Goal: Task Accomplishment & Management: Use online tool/utility

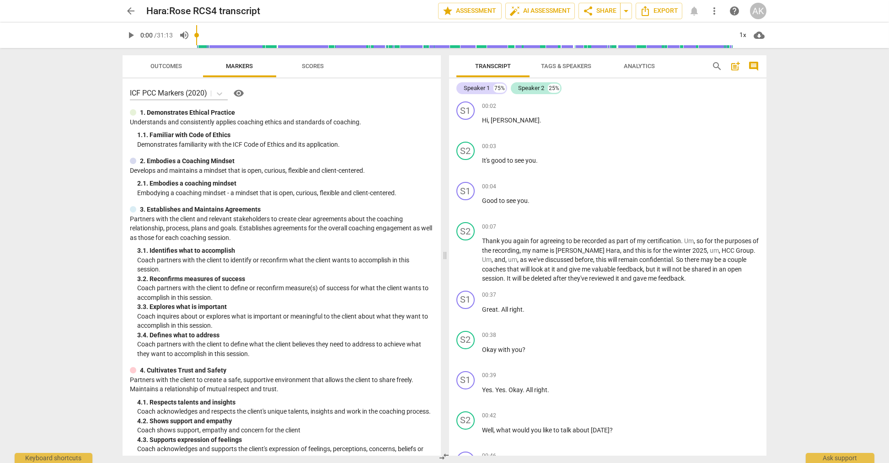
click at [559, 67] on span "Tags & Speakers" at bounding box center [566, 66] width 50 height 7
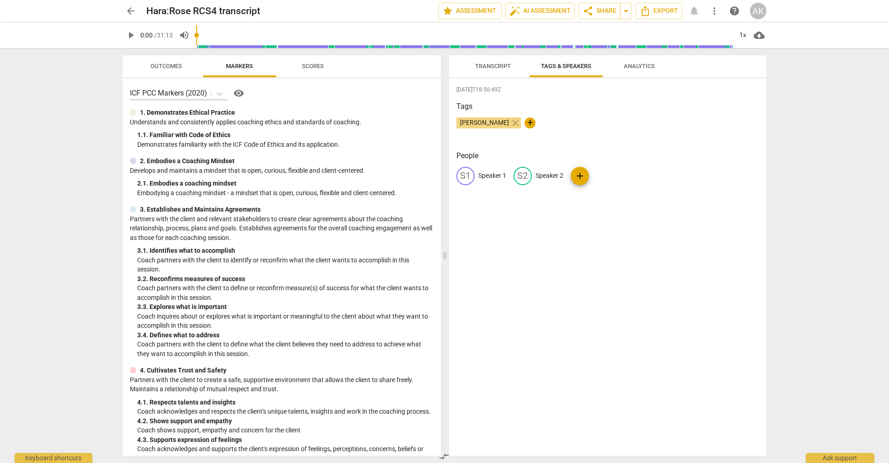
click at [495, 175] on p "Speaker 1" at bounding box center [492, 176] width 28 height 10
type input "[PERSON_NAME] (coach)"
click at [612, 175] on p "Speaker 2" at bounding box center [609, 176] width 28 height 10
type input "Client"
click at [690, 172] on div "[PERSON_NAME] (coach) edit Client delete add" at bounding box center [607, 180] width 303 height 26
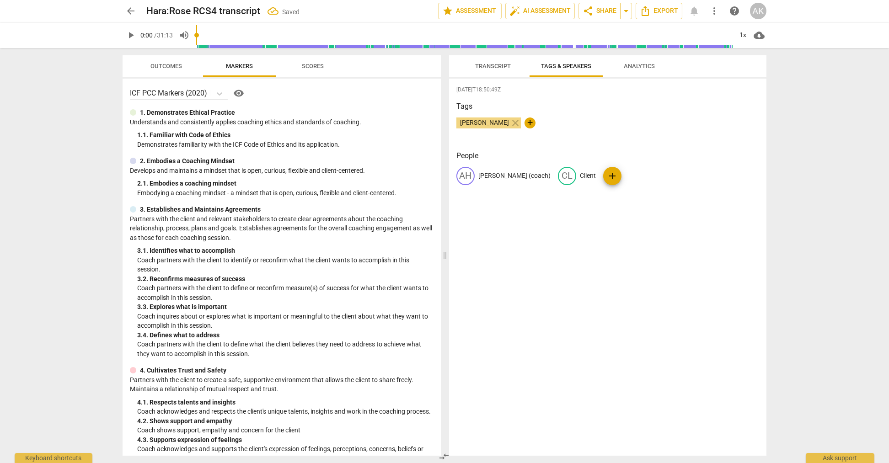
click at [497, 70] on span "Transcript" at bounding box center [493, 66] width 58 height 12
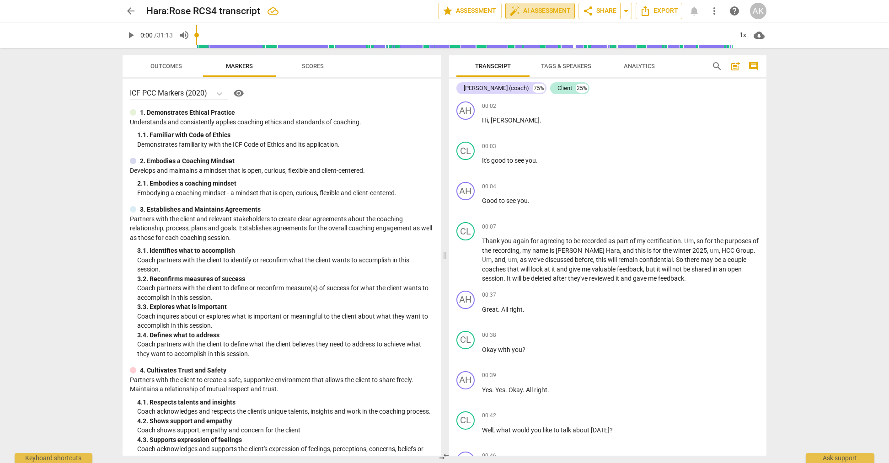
click at [538, 11] on span "auto_fix_high AI Assessment" at bounding box center [539, 10] width 61 height 11
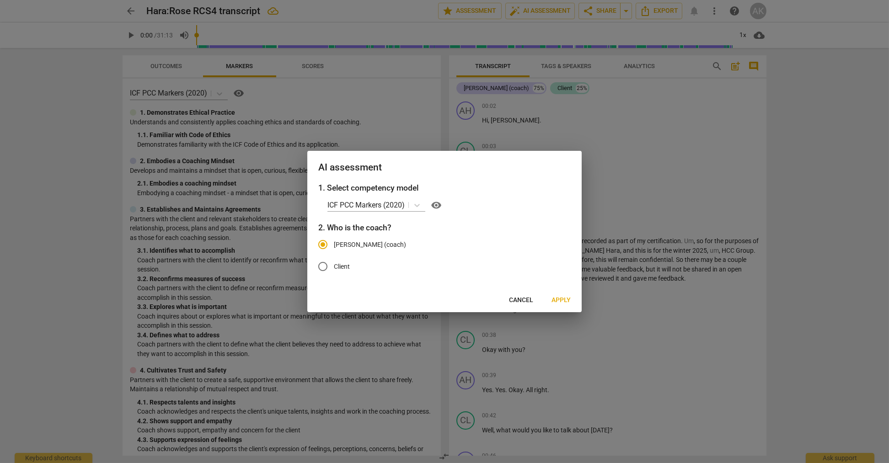
click at [562, 301] on span "Apply" at bounding box center [560, 300] width 19 height 9
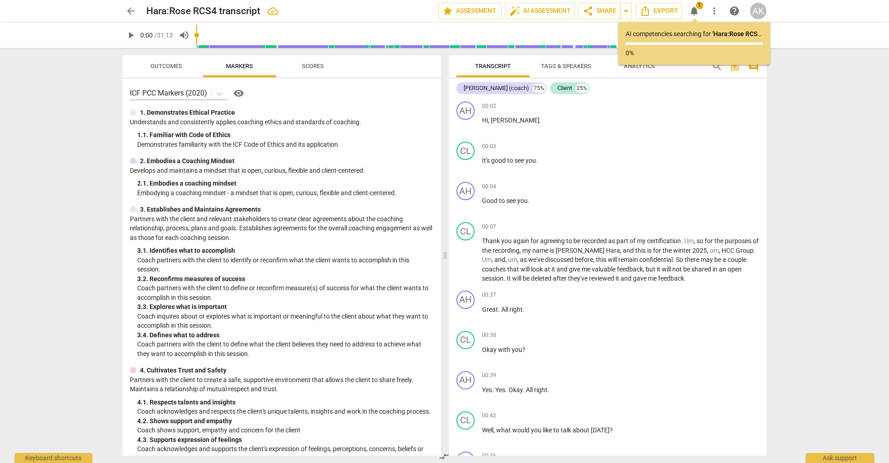
click at [736, 48] on div "AI competencies searching for ' [PERSON_NAME]:Rose RCS4 transcript ' ... 0%" at bounding box center [693, 43] width 137 height 28
click at [576, 66] on span "Tags & Speakers" at bounding box center [566, 66] width 50 height 7
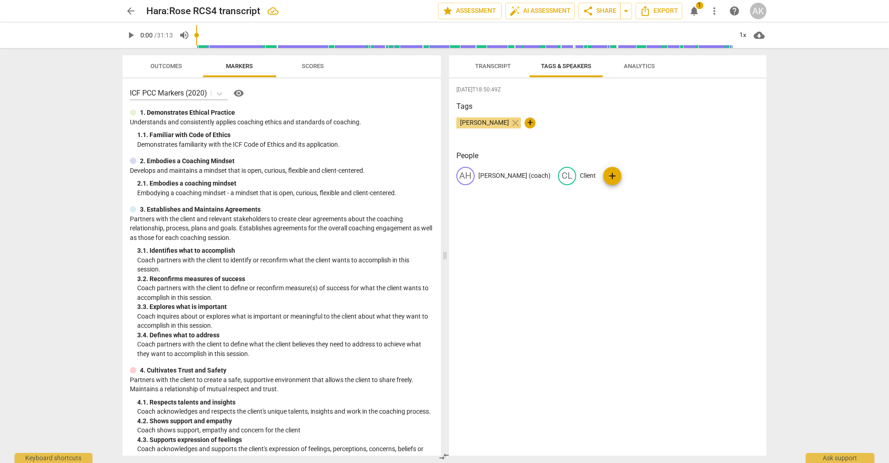
click at [479, 63] on span "Transcript" at bounding box center [493, 66] width 36 height 7
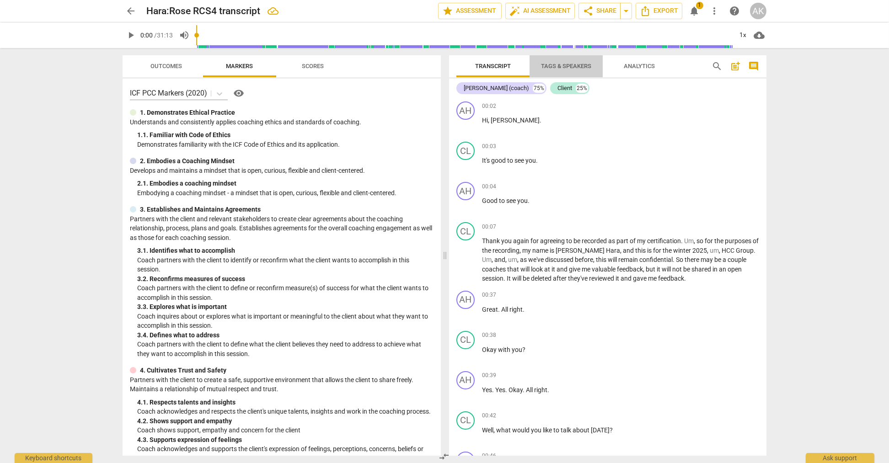
click at [552, 64] on span "Tags & Speakers" at bounding box center [566, 66] width 50 height 7
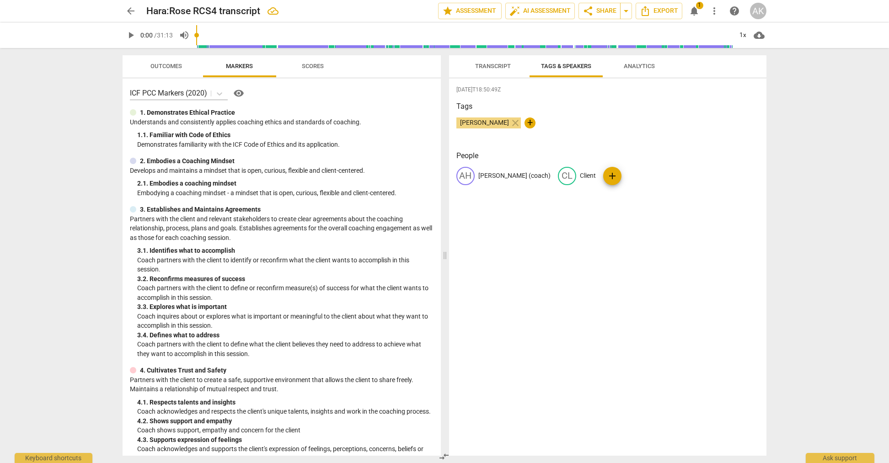
click at [511, 65] on span "Transcript" at bounding box center [493, 66] width 36 height 7
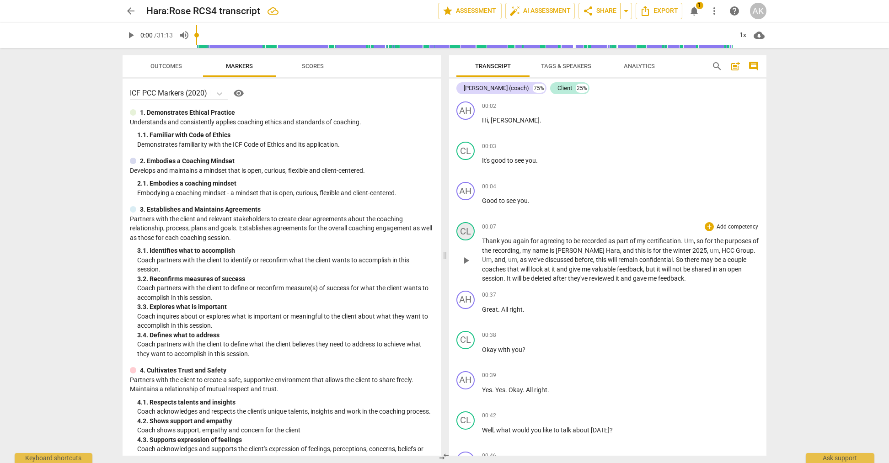
click at [473, 232] on div "CL" at bounding box center [465, 231] width 18 height 18
click at [533, 272] on div "Client" at bounding box center [499, 274] width 69 height 15
click at [553, 194] on div at bounding box center [444, 231] width 889 height 463
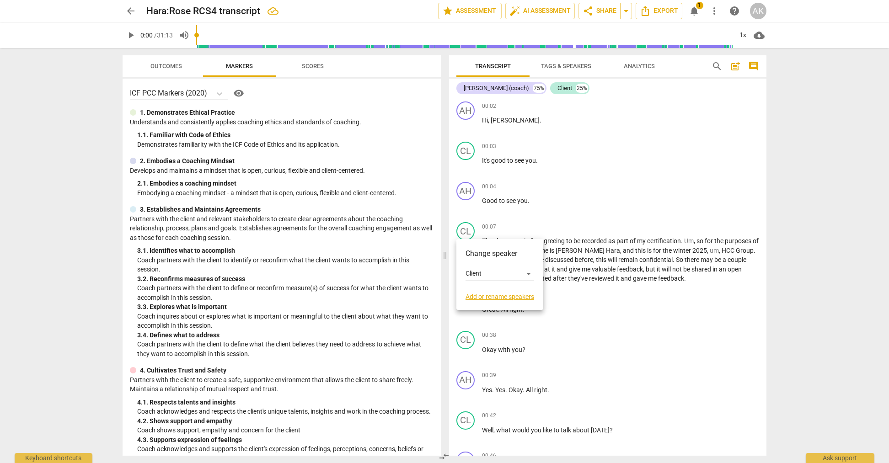
click at [571, 64] on div at bounding box center [444, 231] width 889 height 463
click at [570, 70] on span "Tags & Speakers" at bounding box center [566, 66] width 72 height 12
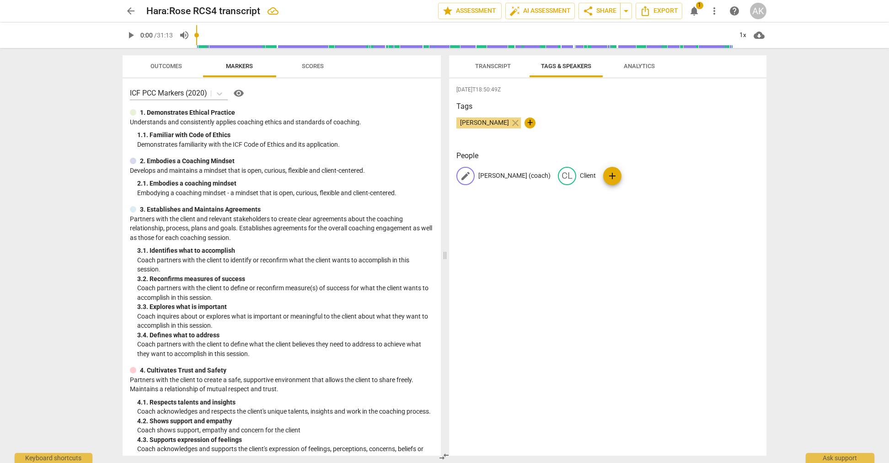
click at [519, 178] on p "[PERSON_NAME] (coach)" at bounding box center [514, 176] width 72 height 10
type input "Client"
click at [597, 175] on p "Client" at bounding box center [603, 176] width 16 height 10
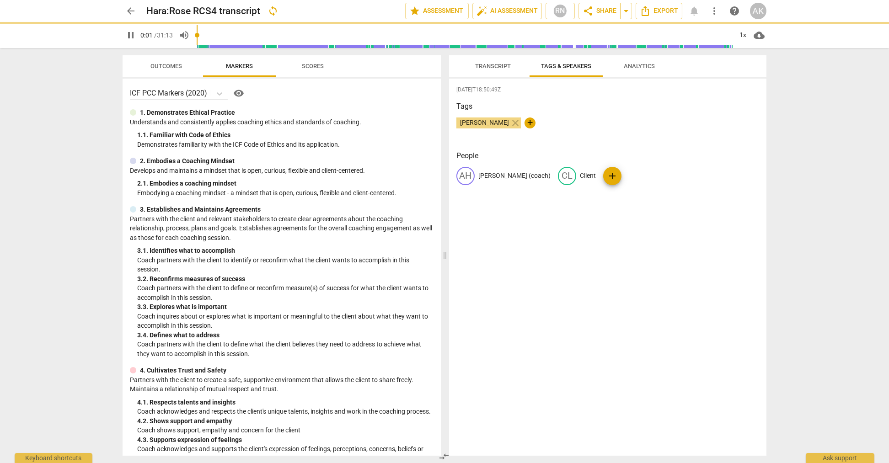
click at [580, 175] on p "Client" at bounding box center [588, 176] width 16 height 10
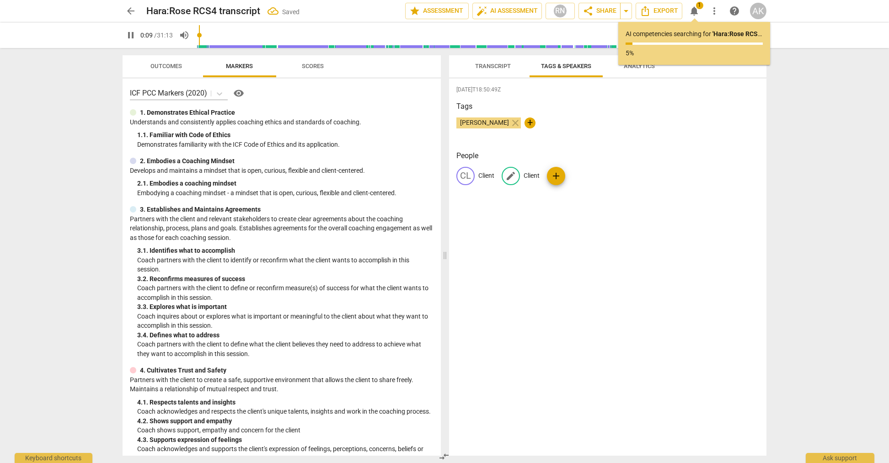
click at [527, 174] on p "Client" at bounding box center [531, 176] width 16 height 10
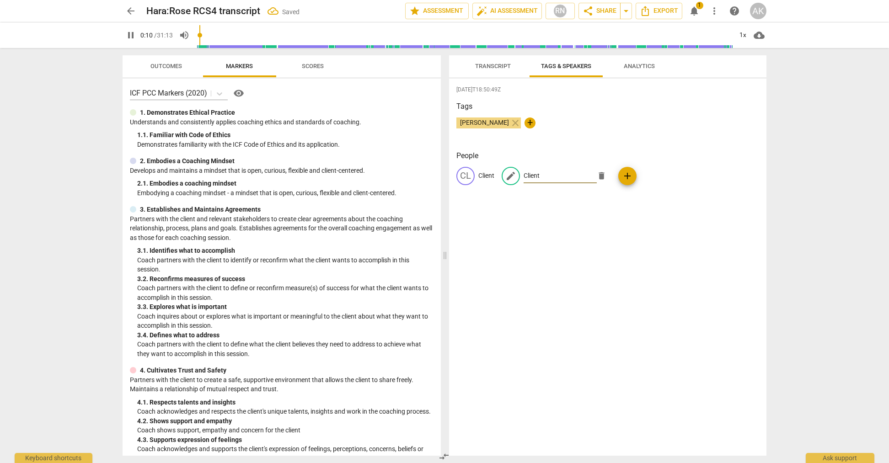
type input "11"
type input "A"
type input "11"
type input "[PERSON_NAME]"
type input "12"
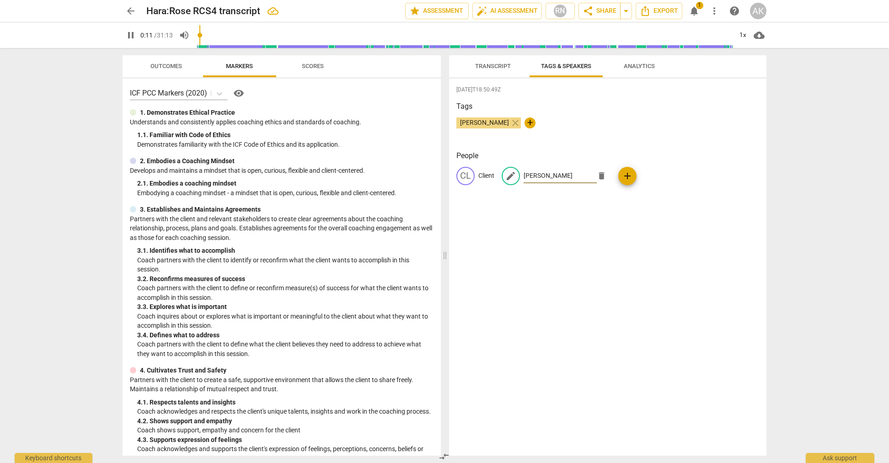
type input "[PERSON_NAME]"
type input "12"
type input "[PERSON_NAME]"
type input "12"
type input "[PERSON_NAME]"
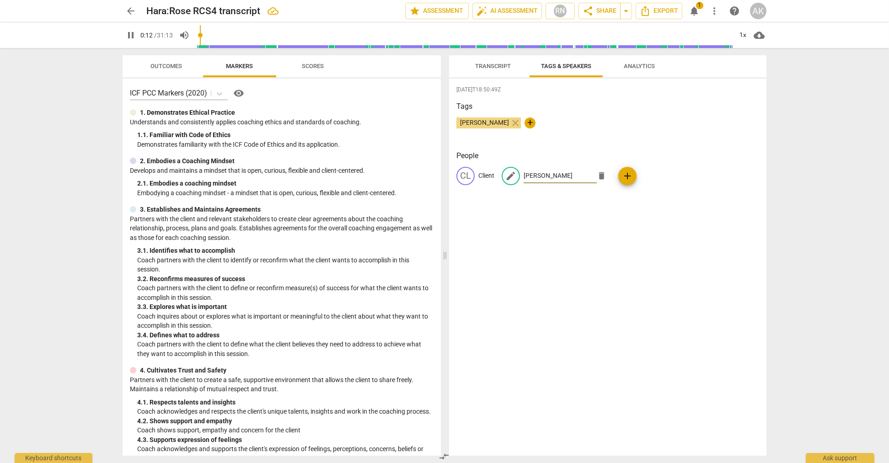
type input "13"
type input "[PERSON_NAME]"
type input "13"
type input "[PERSON_NAME] ("
type input "13"
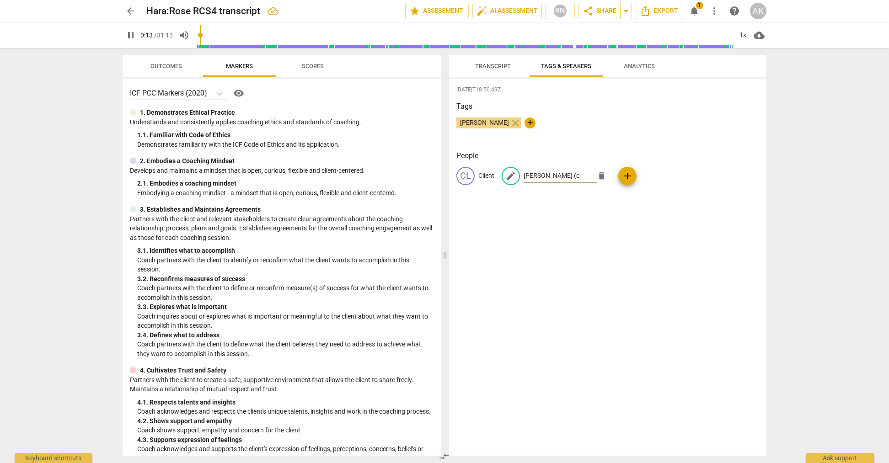
type input "[PERSON_NAME] (co"
type input "14"
type input "[PERSON_NAME] (coac"
type input "14"
type input "[PERSON_NAME] (coach"
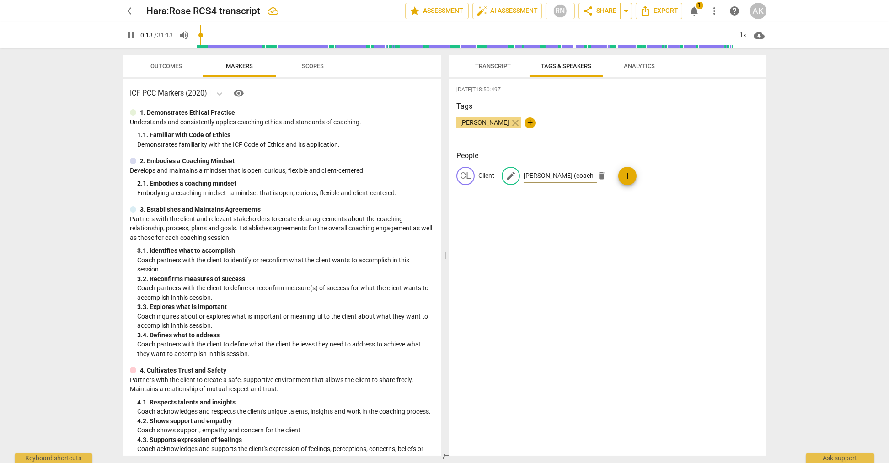
type input "14"
type input "[PERSON_NAME] (coach)"
type input "14"
type input "[PERSON_NAME] (coach)"
click at [553, 226] on div "[DATE]T18:50:49Z Tags Aim Kuo close + People CL Client CL Client add" at bounding box center [607, 267] width 317 height 377
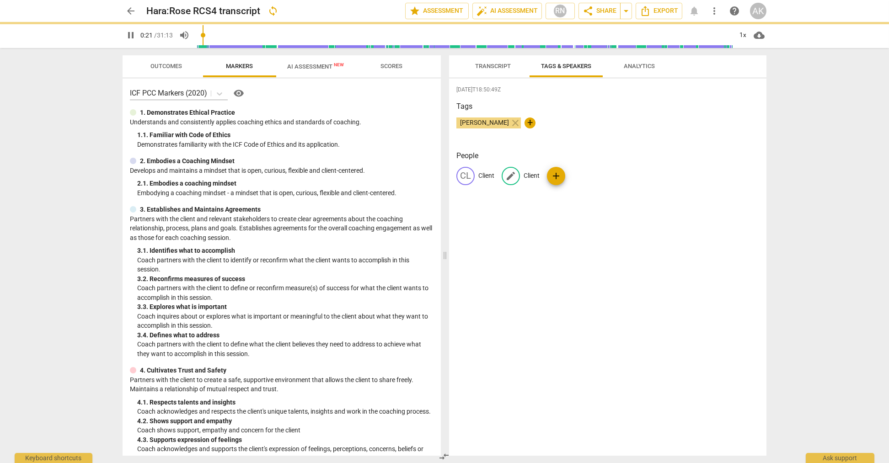
click at [529, 178] on p "Client" at bounding box center [531, 176] width 16 height 10
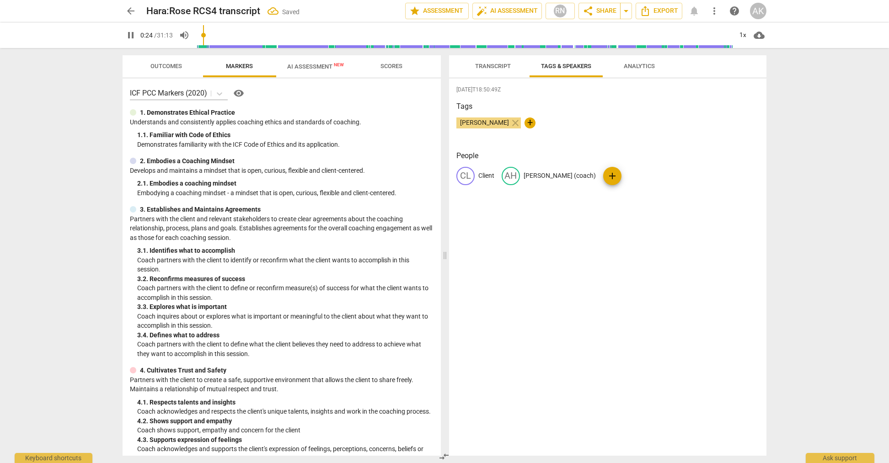
click at [496, 64] on span "Transcript" at bounding box center [493, 66] width 36 height 7
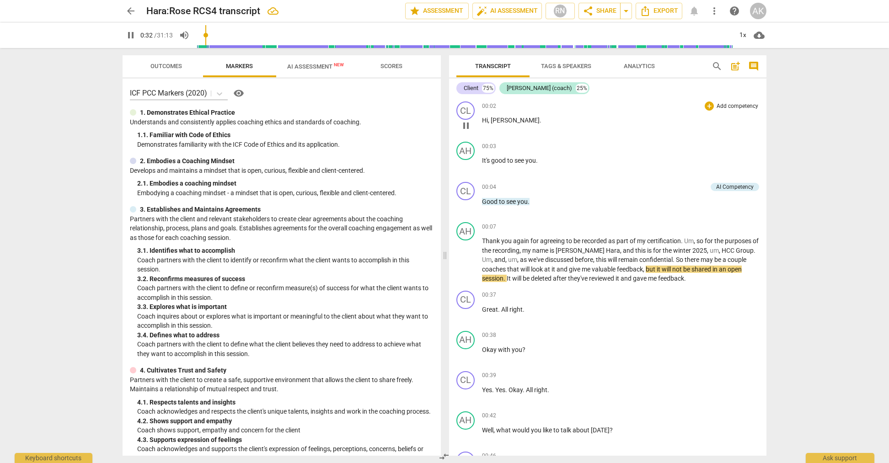
click at [468, 125] on span "pause" at bounding box center [465, 125] width 11 height 11
click at [468, 125] on span "play_arrow" at bounding box center [465, 125] width 11 height 11
click at [471, 124] on span "pause" at bounding box center [465, 125] width 11 height 11
click at [463, 123] on span "play_arrow" at bounding box center [465, 125] width 11 height 11
click at [466, 166] on span "pause" at bounding box center [465, 165] width 11 height 11
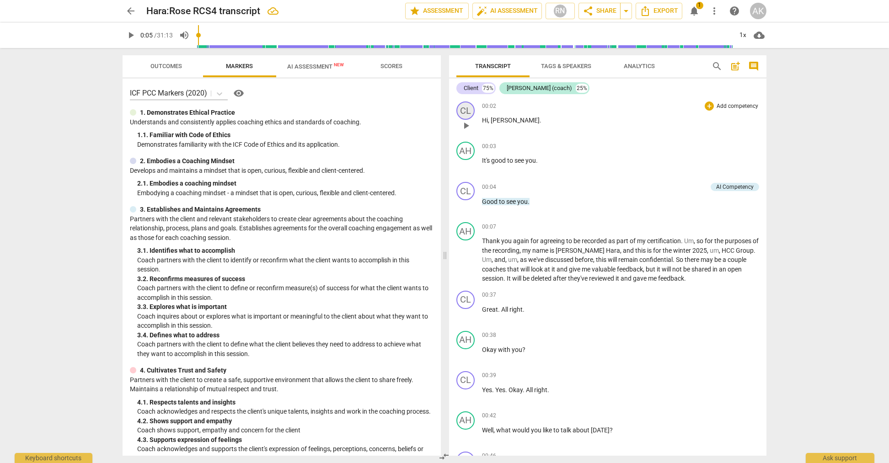
click at [465, 111] on div "CL" at bounding box center [465, 110] width 18 height 18
click at [479, 153] on div "Client" at bounding box center [499, 154] width 69 height 15
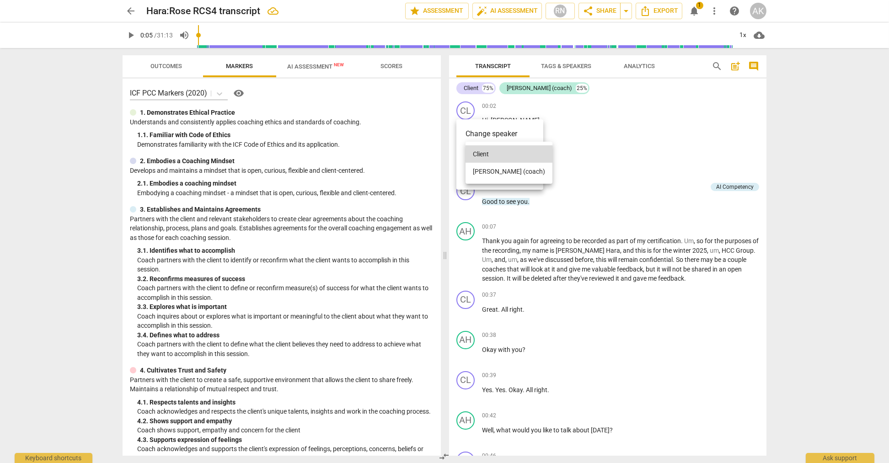
click at [482, 170] on li "[PERSON_NAME] (coach)" at bounding box center [508, 171] width 87 height 17
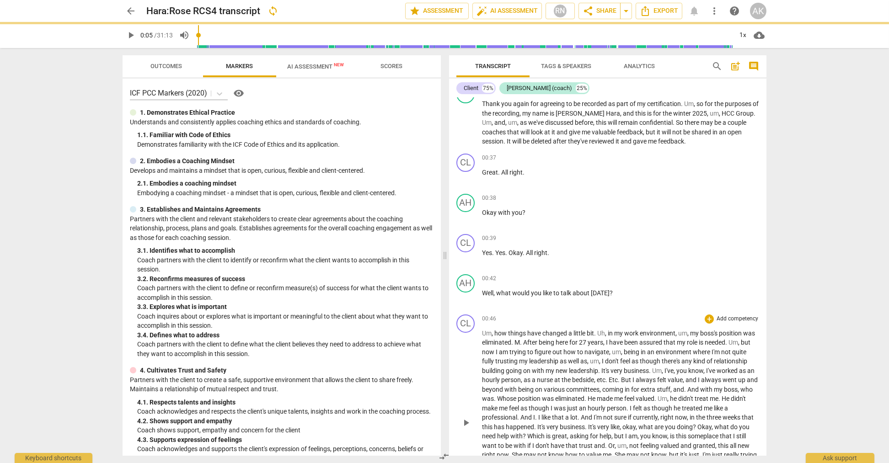
scroll to position [183, 0]
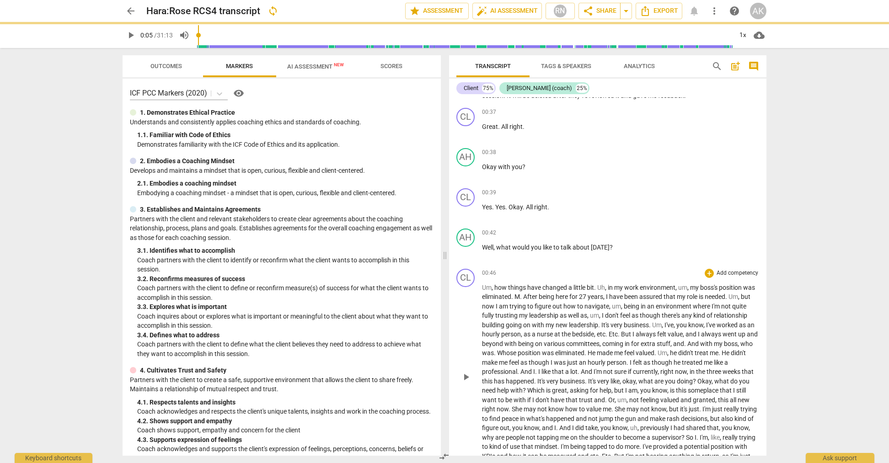
type input "6"
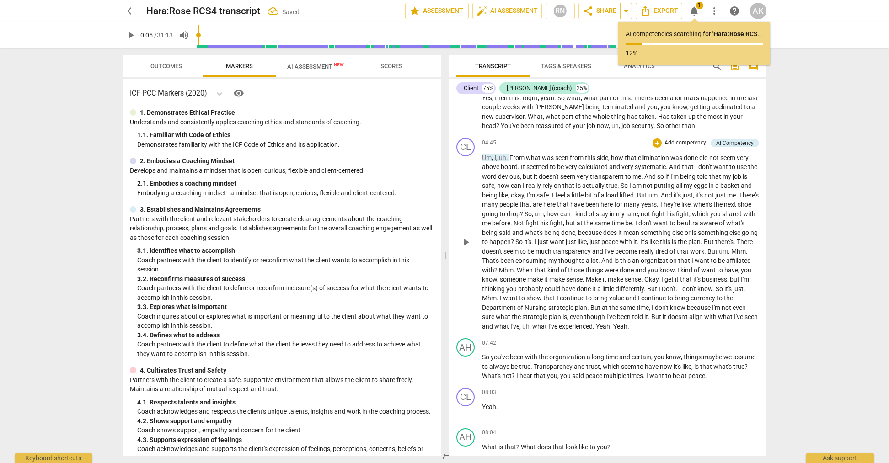
scroll to position [732, 0]
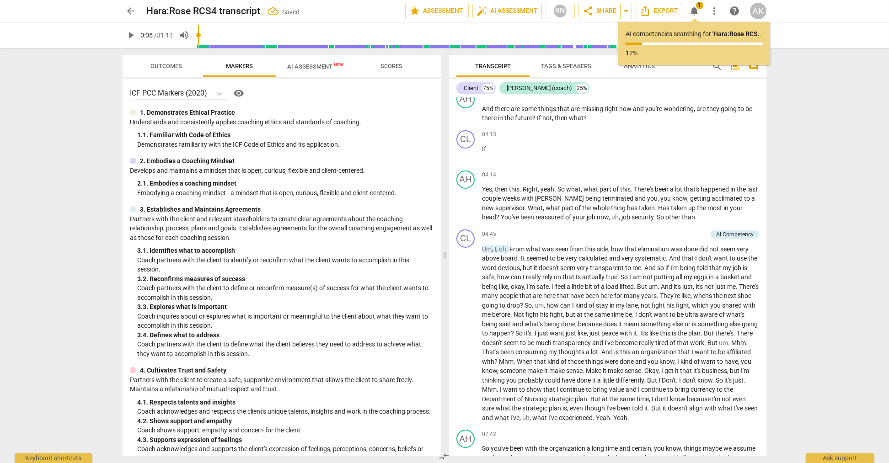
click at [689, 42] on div "AI competencies searching for ' [PERSON_NAME]:Rose RCS4 transcript ' ... 12%" at bounding box center [693, 43] width 137 height 28
click at [443, 11] on span "star Assessment" at bounding box center [436, 10] width 55 height 11
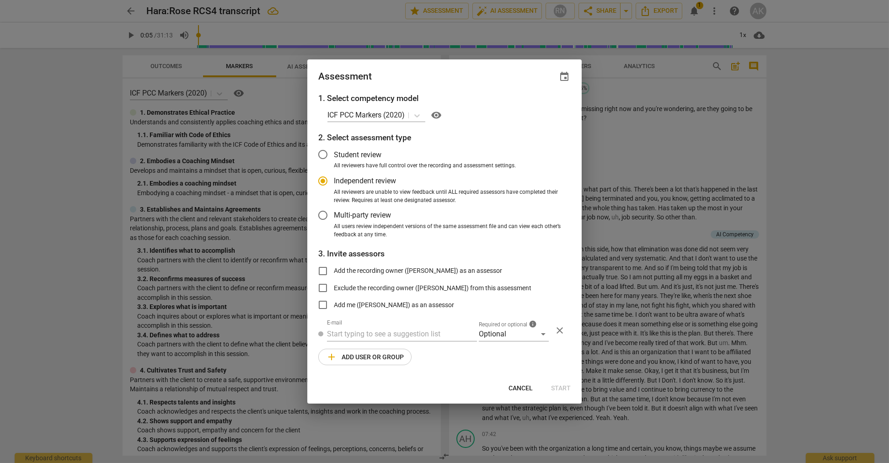
click at [527, 390] on span "Cancel" at bounding box center [520, 388] width 24 height 9
radio input "false"
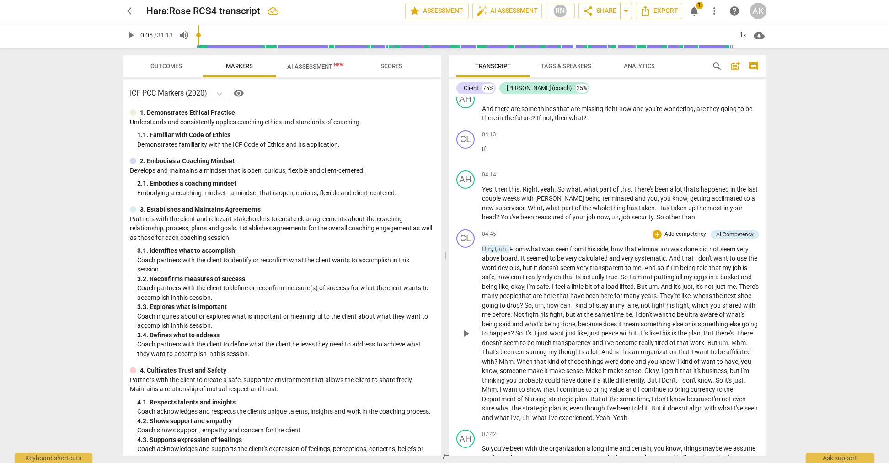
click at [585, 292] on span "have" at bounding box center [577, 295] width 15 height 7
click at [485, 89] on div "75%" at bounding box center [488, 88] width 12 height 9
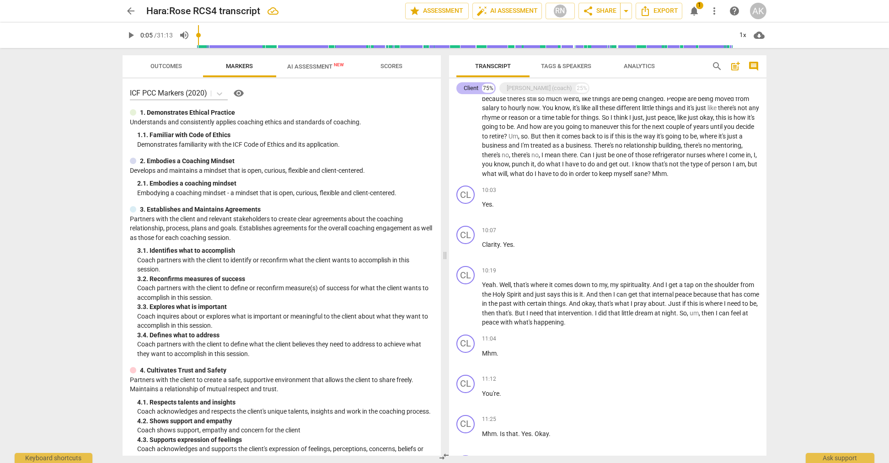
scroll to position [383, 0]
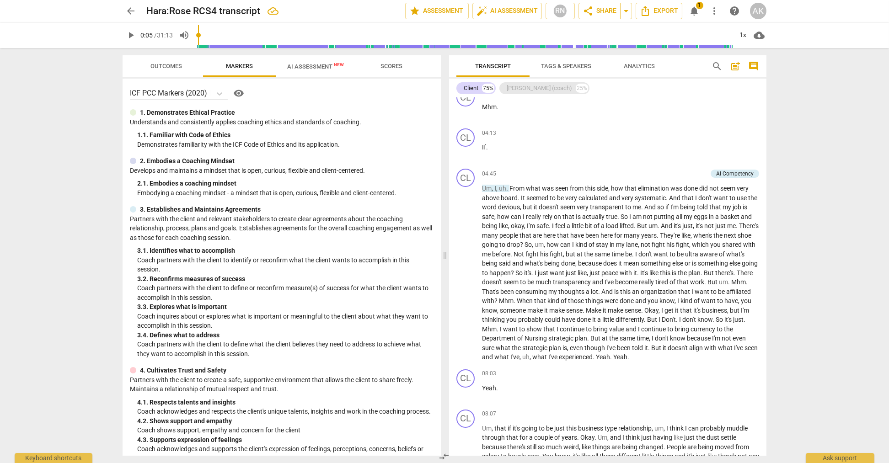
click at [525, 89] on div "[PERSON_NAME] (coach)" at bounding box center [539, 88] width 65 height 9
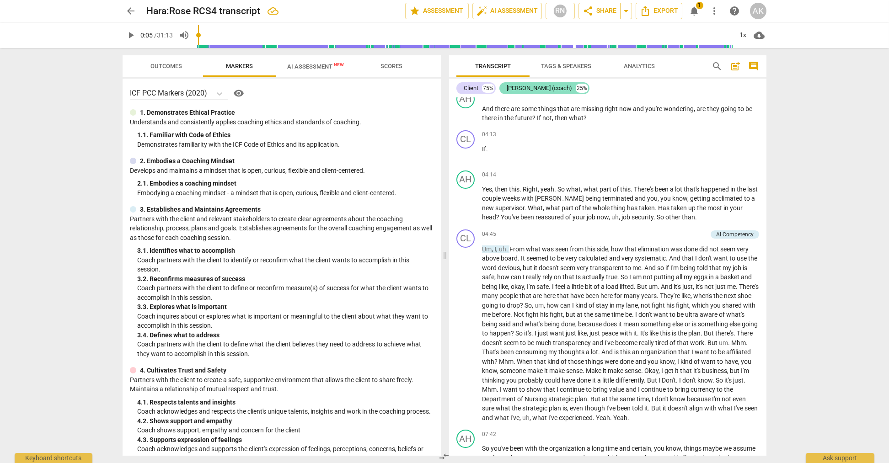
click at [533, 89] on div "[PERSON_NAME] (coach)" at bounding box center [539, 88] width 65 height 9
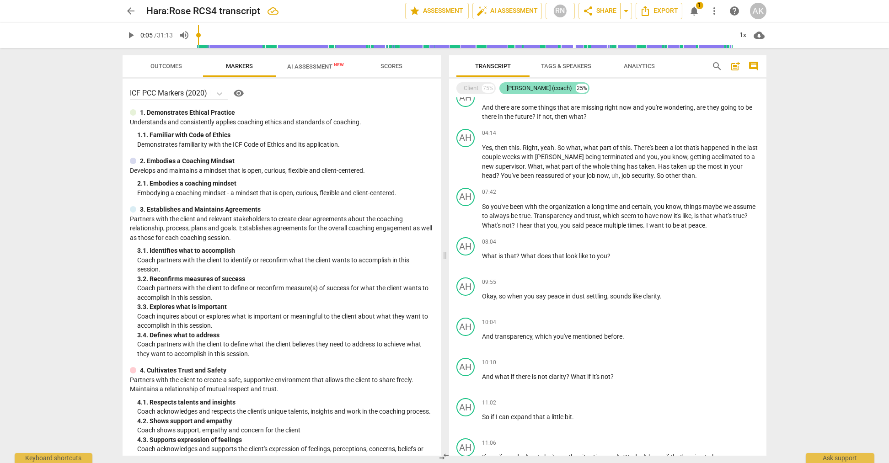
click at [533, 89] on div "[PERSON_NAME] (coach)" at bounding box center [539, 88] width 65 height 9
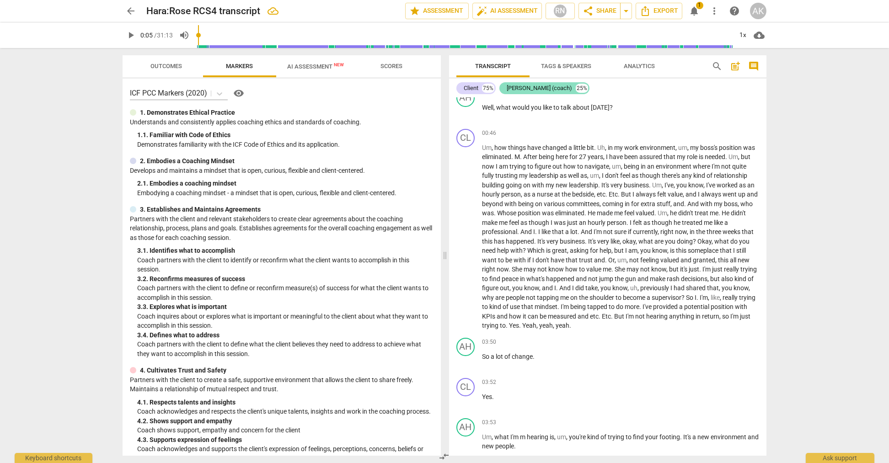
scroll to position [732, 0]
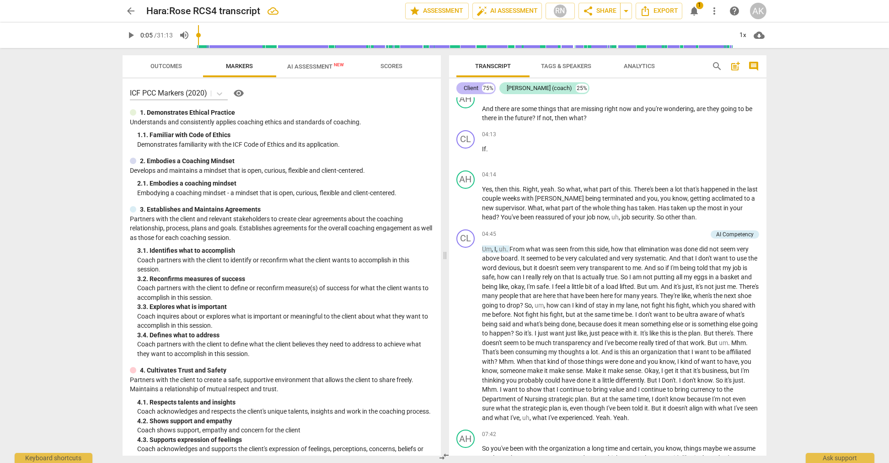
click at [474, 91] on div "Client" at bounding box center [471, 88] width 15 height 9
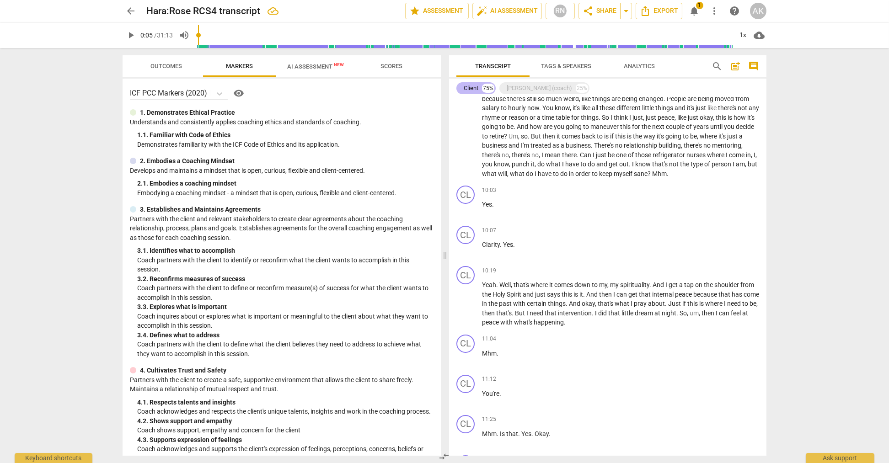
scroll to position [383, 0]
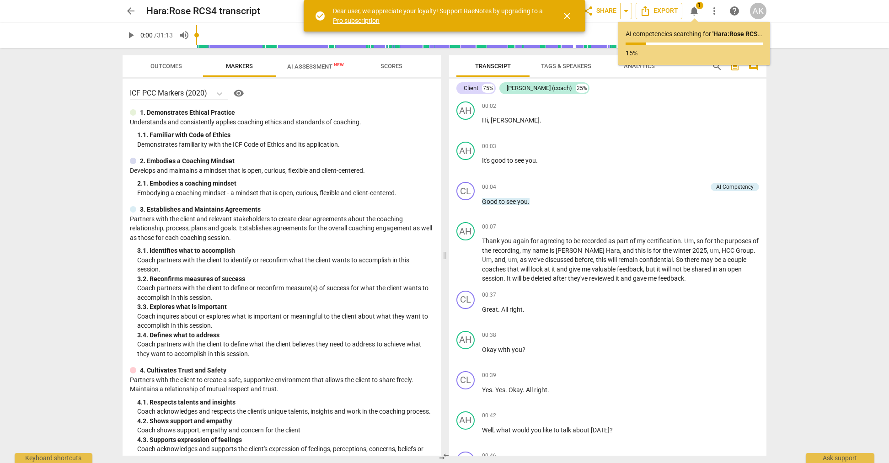
click at [567, 19] on span "close" at bounding box center [566, 16] width 11 height 11
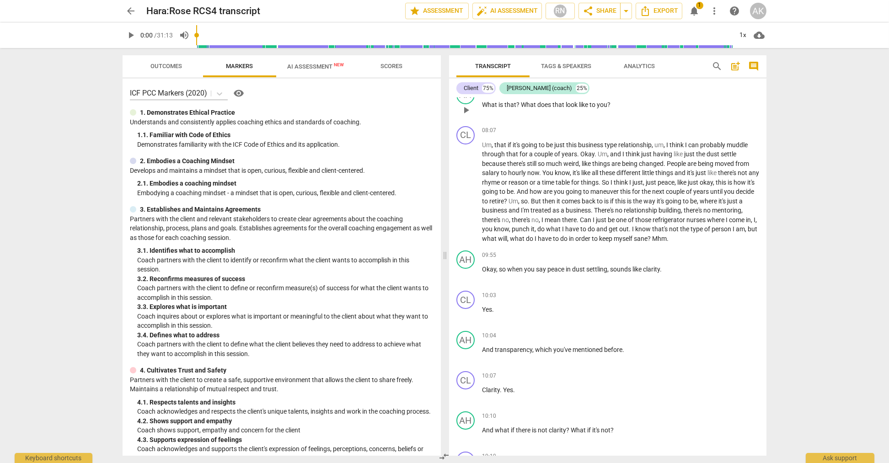
scroll to position [1280, 0]
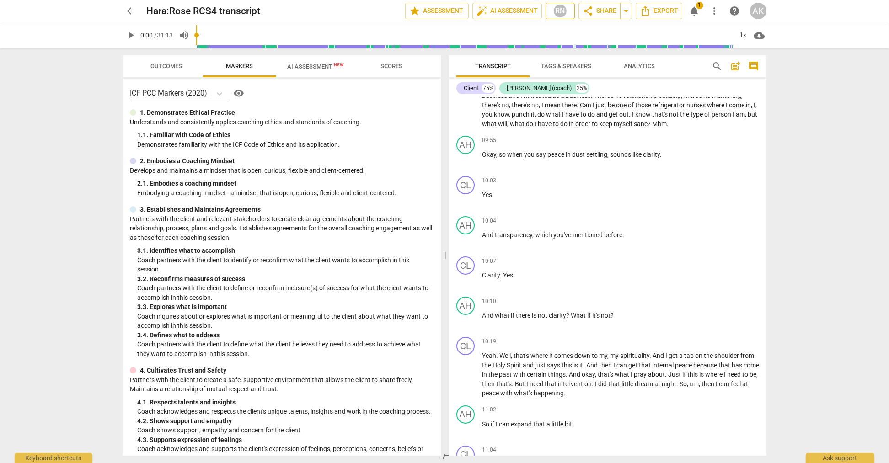
click at [554, 10] on div "RN" at bounding box center [560, 11] width 14 height 14
click at [513, 12] on div at bounding box center [444, 231] width 889 height 463
click at [513, 12] on span "auto_fix_high AI Assessment" at bounding box center [506, 10] width 61 height 11
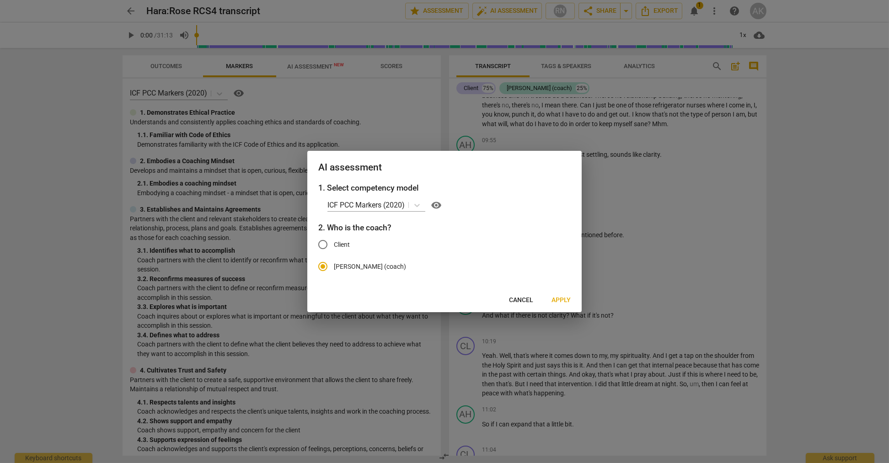
click at [555, 299] on span "Apply" at bounding box center [560, 300] width 19 height 9
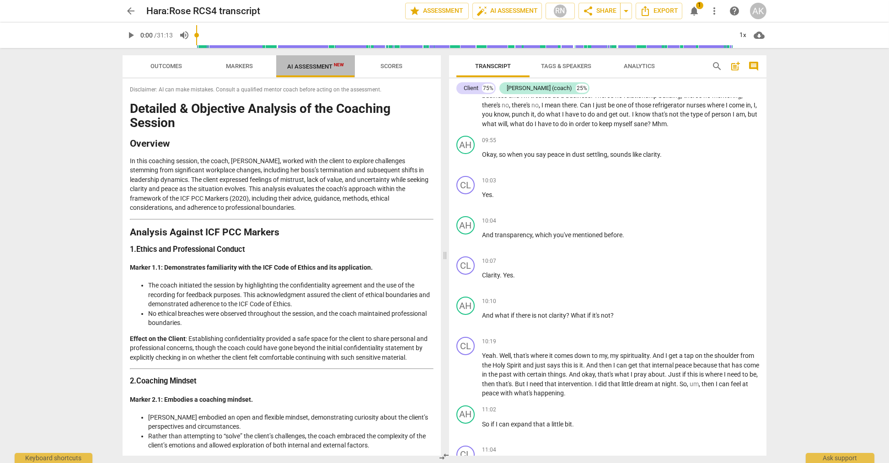
click at [320, 69] on span "AI Assessment New" at bounding box center [315, 66] width 57 height 7
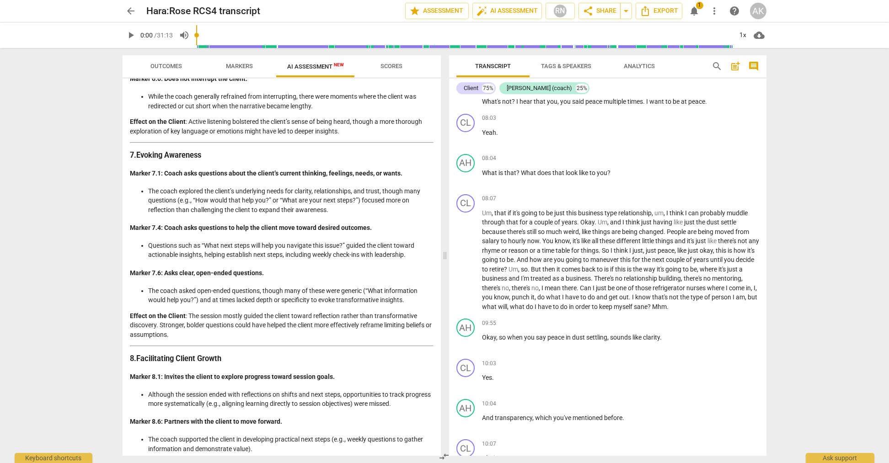
scroll to position [1097, 0]
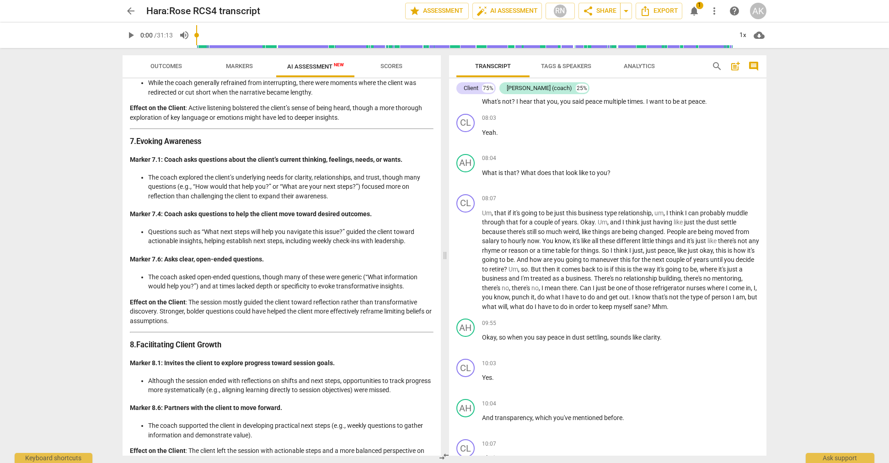
click at [642, 70] on span "Analytics" at bounding box center [639, 66] width 53 height 12
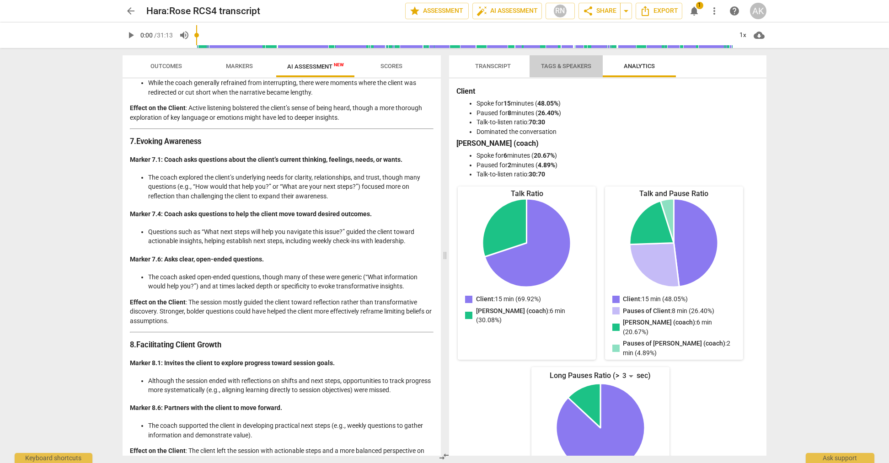
click at [567, 70] on span "Tags & Speakers" at bounding box center [566, 66] width 72 height 12
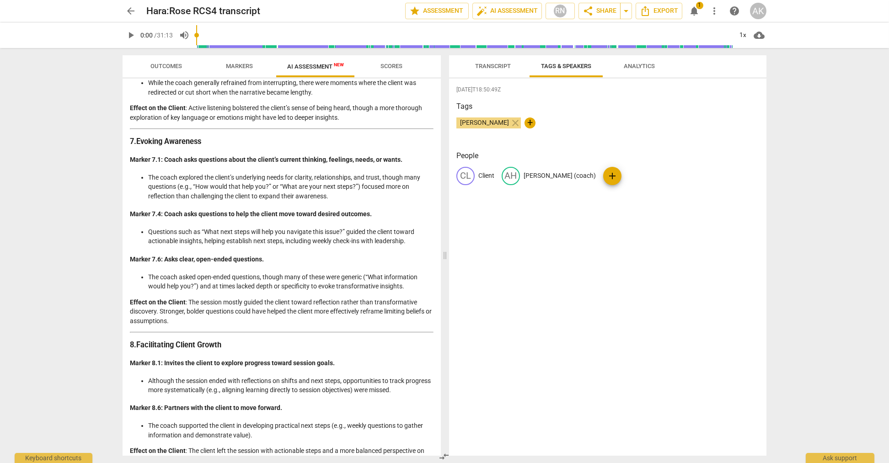
click at [486, 69] on span "Transcript" at bounding box center [493, 66] width 36 height 7
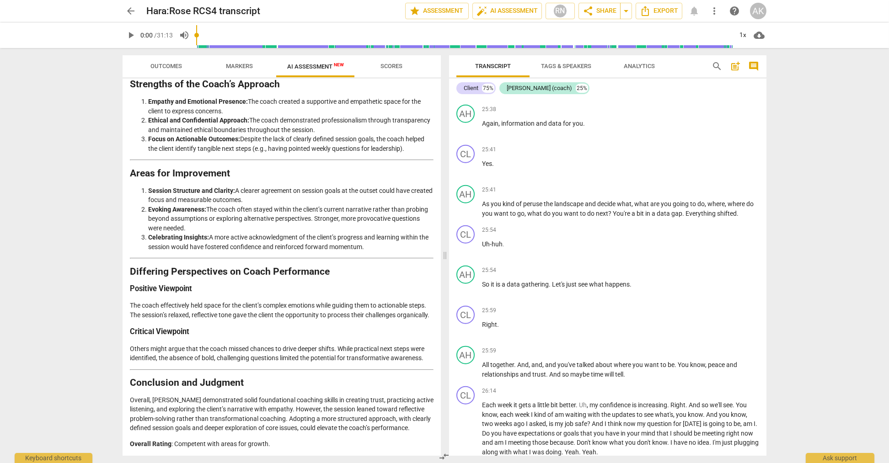
scroll to position [4160, 0]
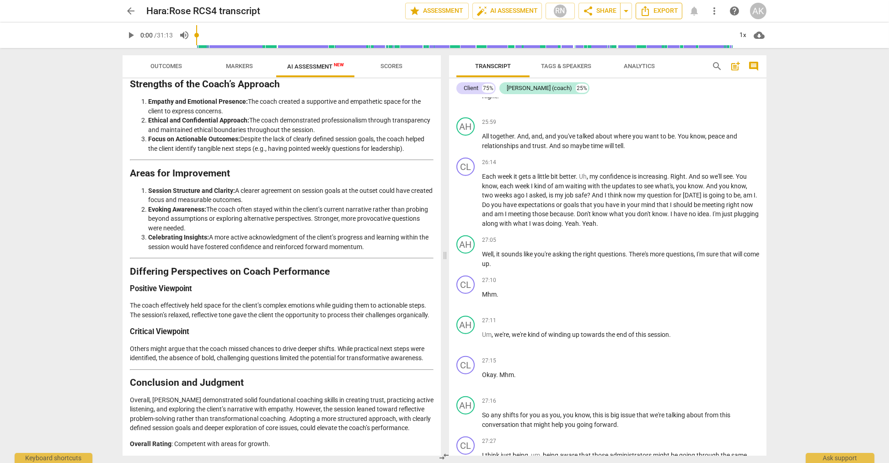
click at [648, 10] on icon "Export" at bounding box center [645, 10] width 11 height 11
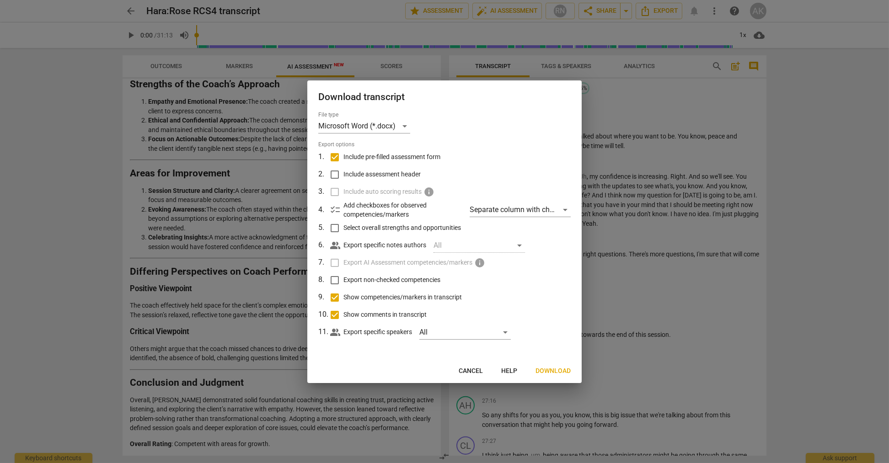
click at [404, 171] on span "Include assessment header" at bounding box center [381, 175] width 77 height 10
click at [343, 171] on input "Include assessment header" at bounding box center [334, 174] width 17 height 17
checkbox input "true"
click at [334, 263] on label "Export AI Assessment competencies/markers info" at bounding box center [444, 262] width 240 height 17
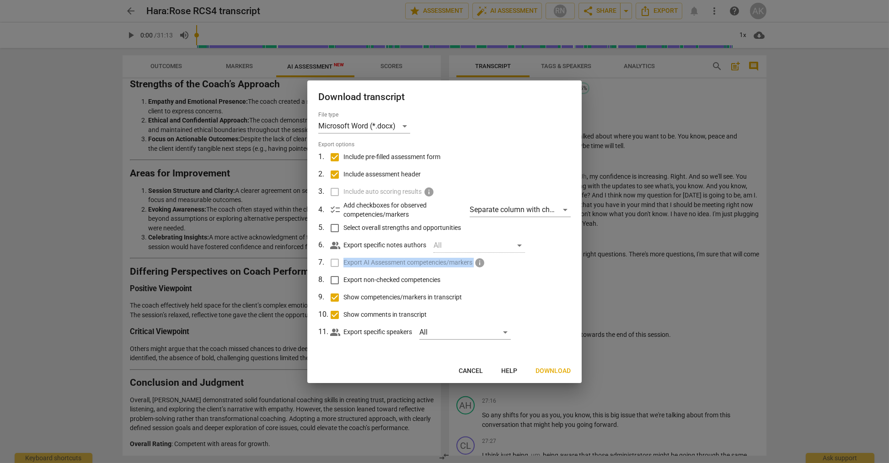
click at [334, 263] on label "Export AI Assessment competencies/markers info" at bounding box center [444, 262] width 240 height 17
click at [529, 276] on label "Export non-checked competencies" at bounding box center [444, 280] width 240 height 17
click at [343, 276] on input "Export non-checked competencies" at bounding box center [334, 280] width 17 height 17
checkbox input "true"
click at [557, 369] on span "Download" at bounding box center [552, 371] width 35 height 9
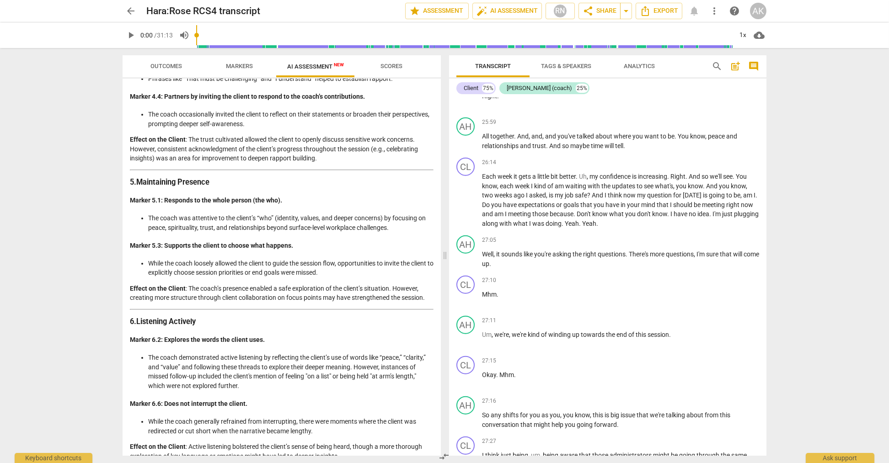
scroll to position [600, 0]
